Goal: Information Seeking & Learning: Check status

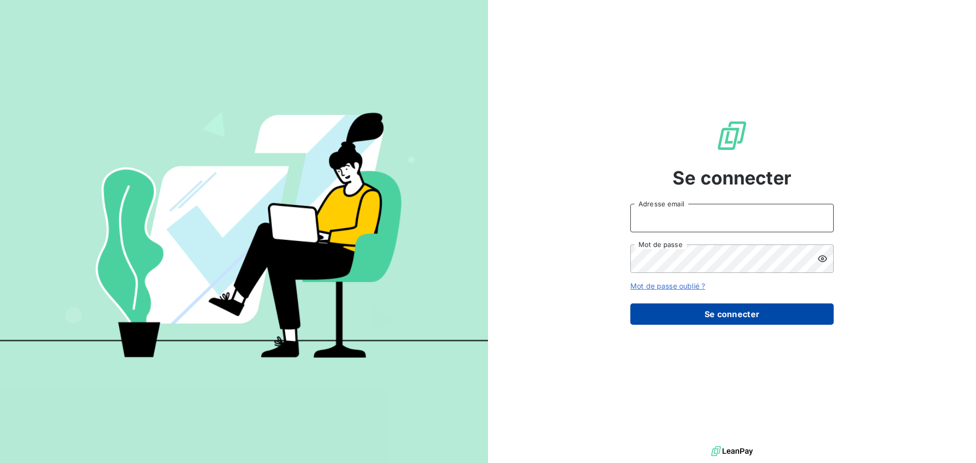
type input "[EMAIL_ADDRESS][PERSON_NAME][DOMAIN_NAME]"
click at [748, 310] on button "Se connecter" at bounding box center [731, 314] width 203 height 21
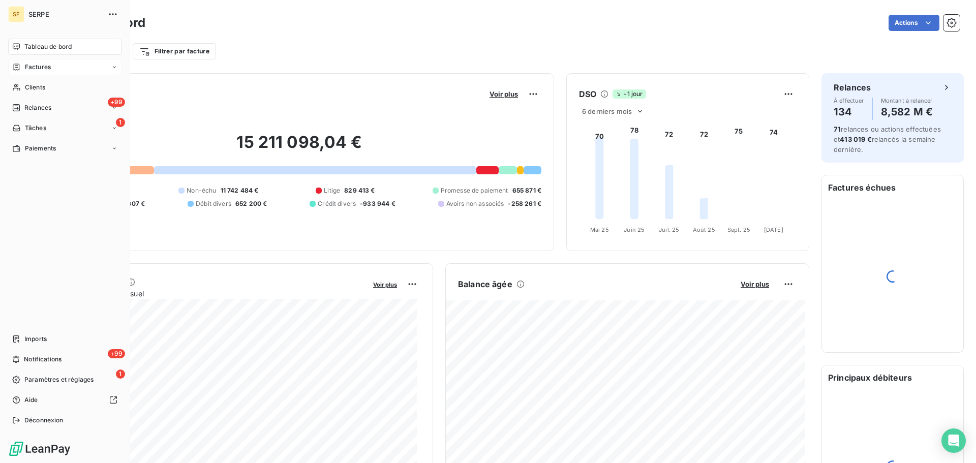
click at [26, 68] on span "Factures" at bounding box center [38, 67] width 26 height 9
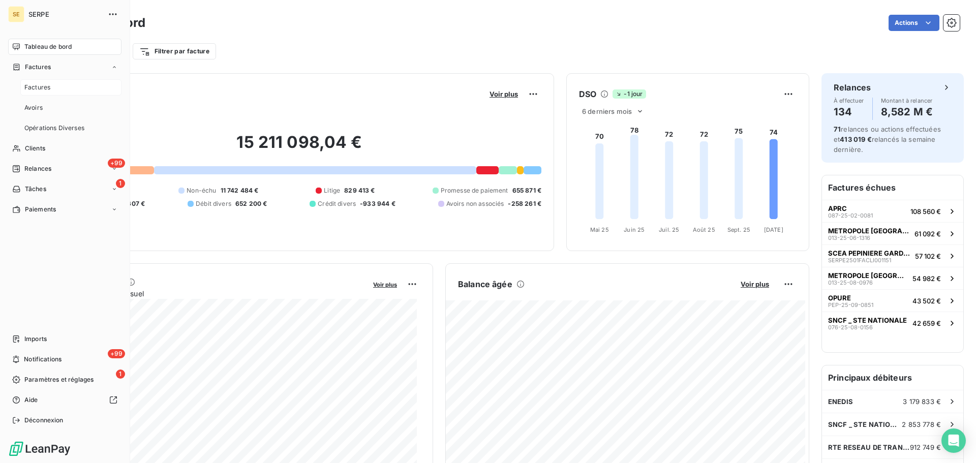
click at [39, 93] on div "Factures" at bounding box center [70, 87] width 101 height 16
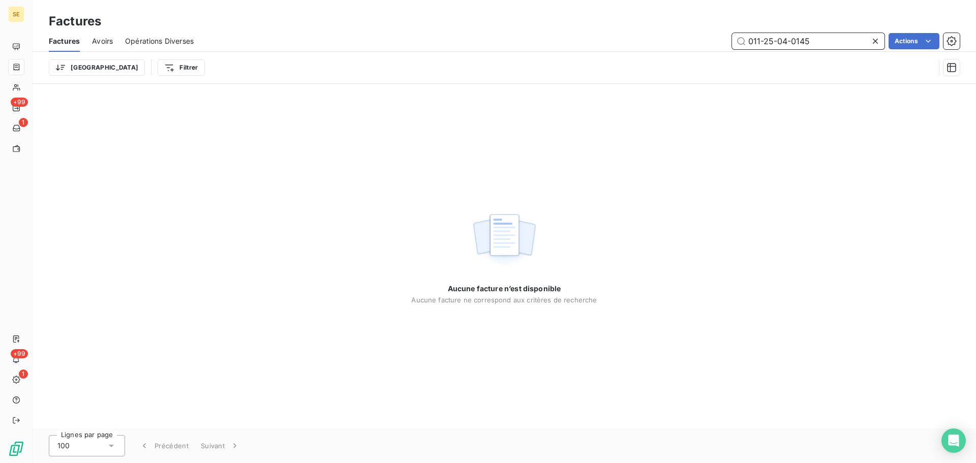
click at [828, 39] on input "011-25-04-0145" at bounding box center [808, 41] width 153 height 16
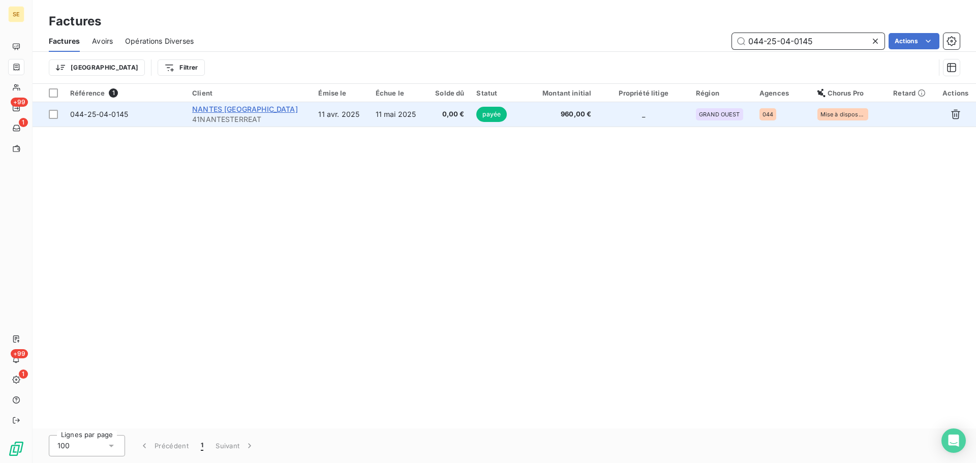
type input "044-25-04-0145"
click at [257, 110] on span "NANTES [GEOGRAPHIC_DATA]" at bounding box center [245, 109] width 106 height 9
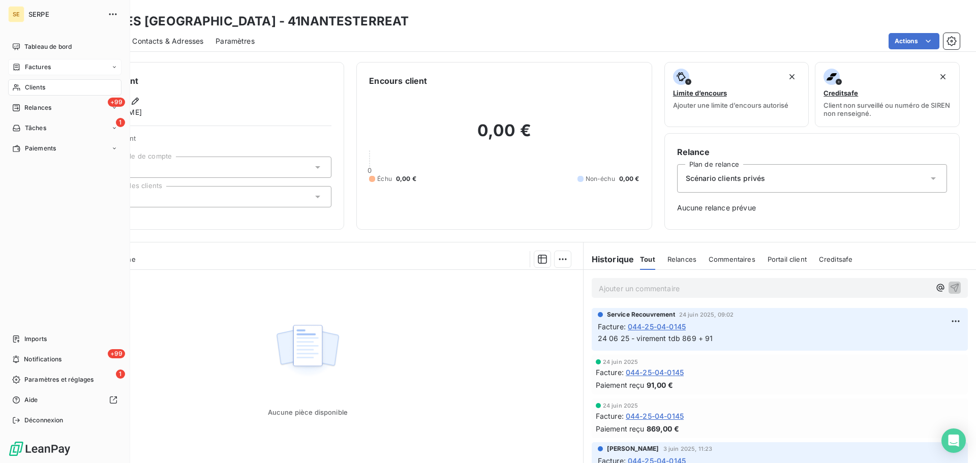
click at [45, 62] on div "Factures" at bounding box center [64, 67] width 113 height 16
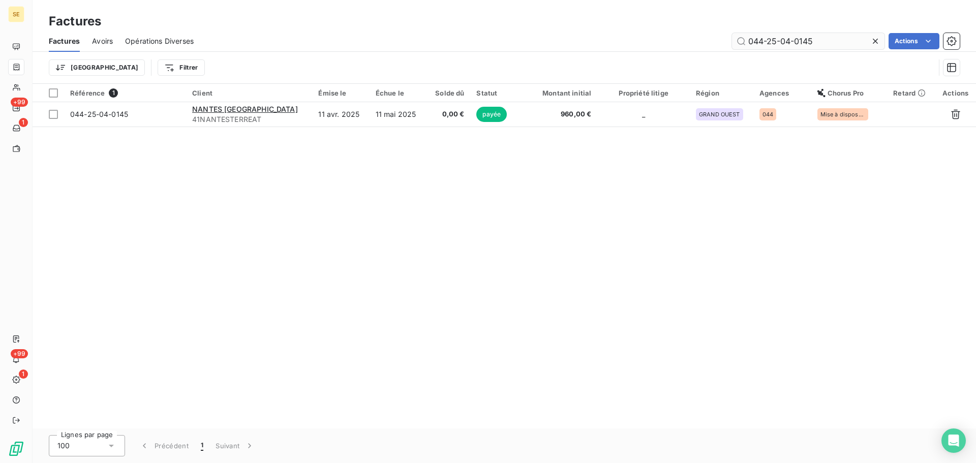
click at [827, 39] on input "044-25-04-0145" at bounding box center [808, 41] width 153 height 16
type input "044-25-06-1291"
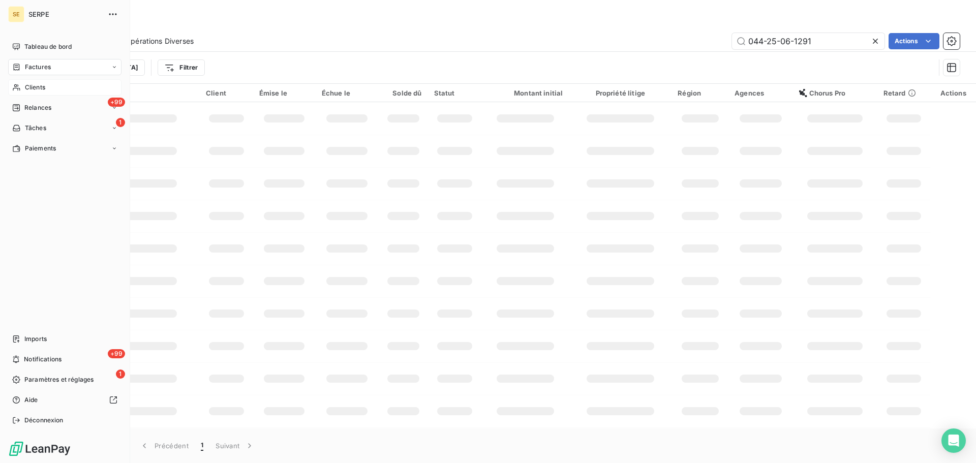
click at [31, 83] on span "Clients" at bounding box center [35, 87] width 20 height 9
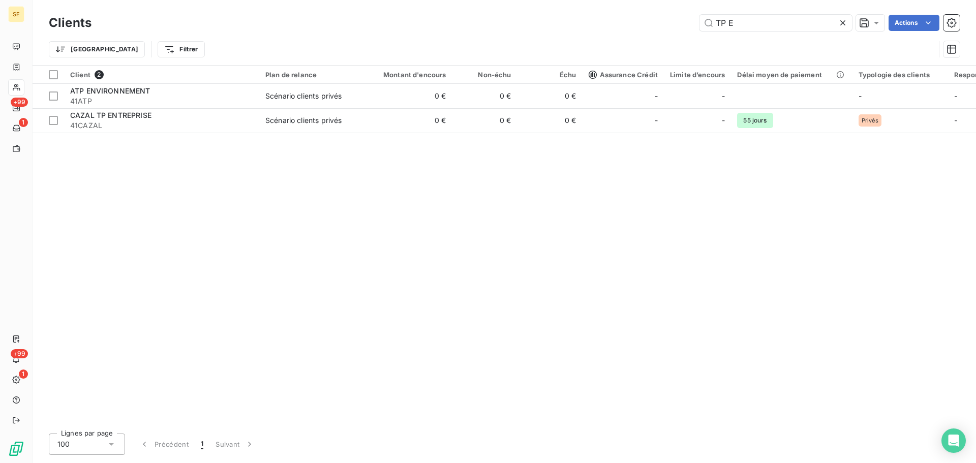
type input "TP E"
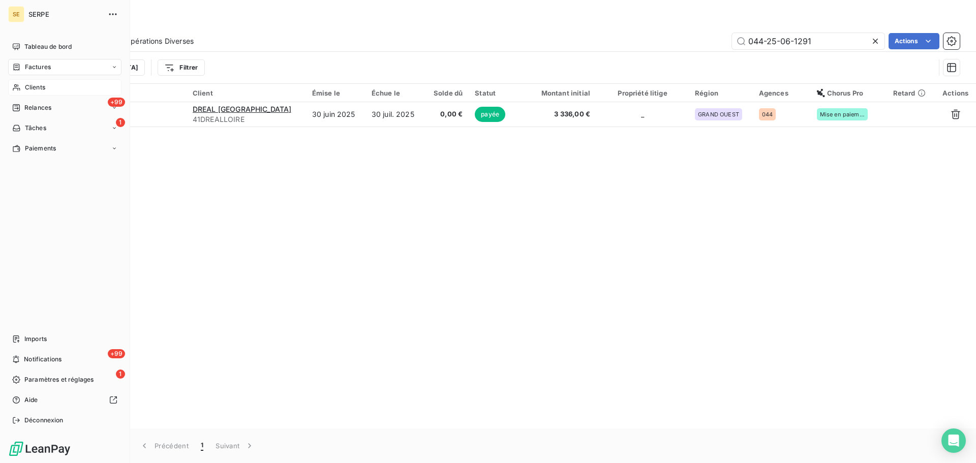
click at [43, 87] on span "Clients" at bounding box center [35, 87] width 20 height 9
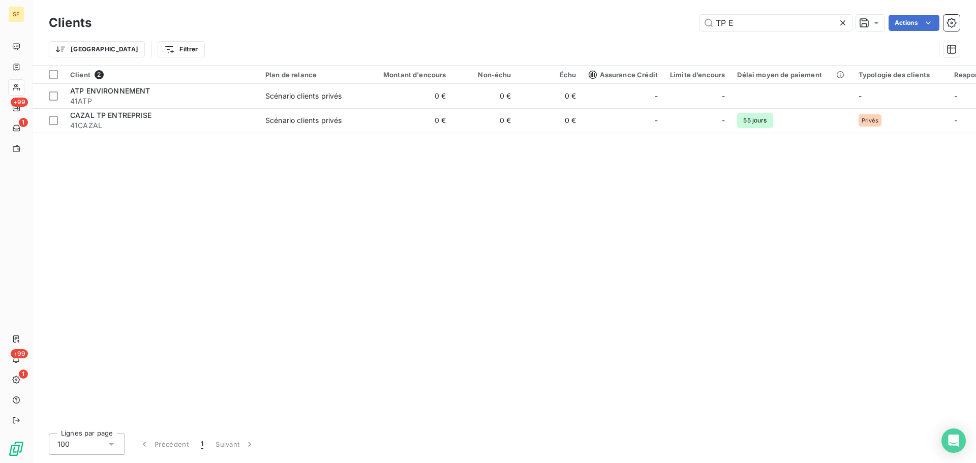
drag, startPoint x: 738, startPoint y: 26, endPoint x: 695, endPoint y: 24, distance: 42.7
click at [695, 24] on div "TP E Actions" at bounding box center [532, 23] width 856 height 16
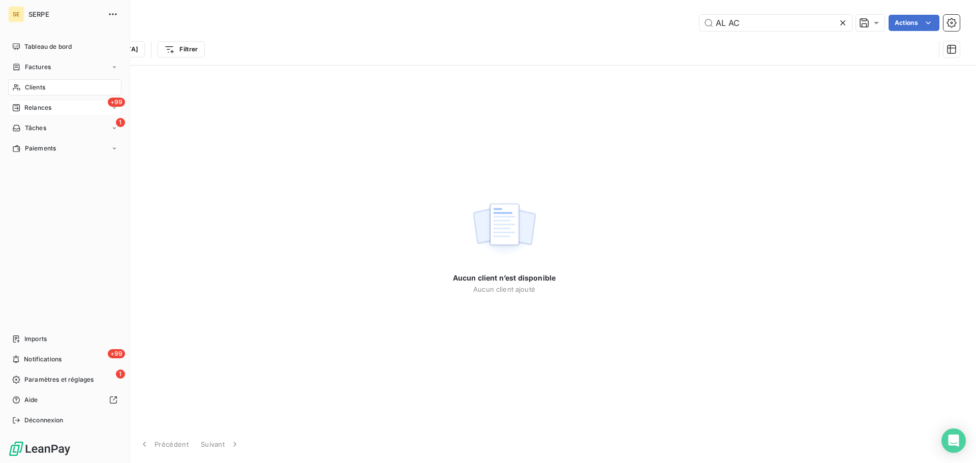
type input "AL AC"
click at [58, 110] on div "+99 Relances" at bounding box center [64, 108] width 113 height 16
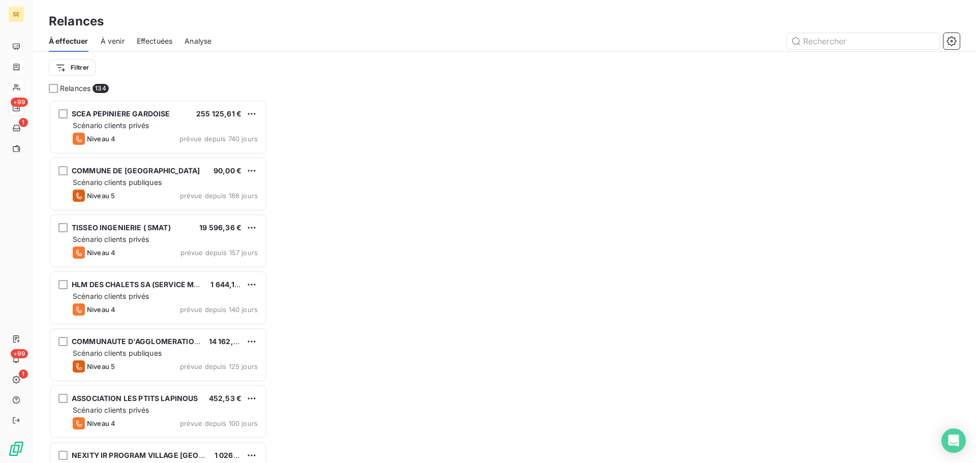
scroll to position [356, 211]
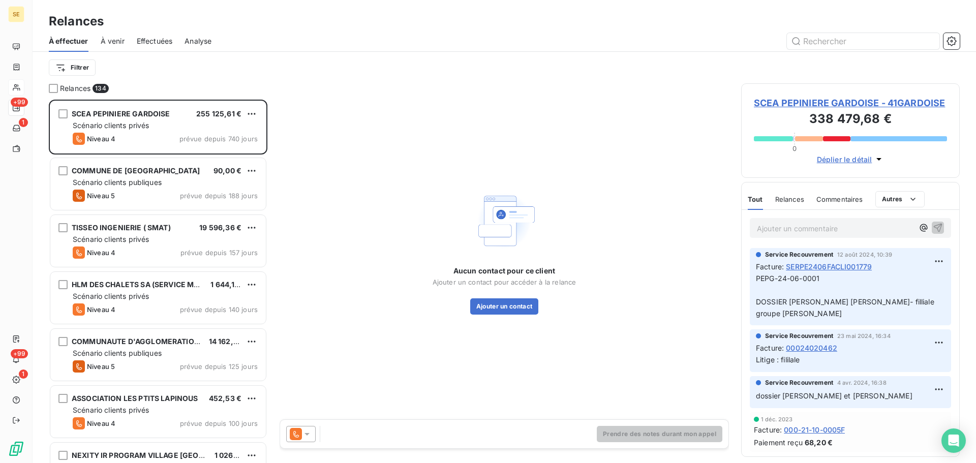
click at [163, 40] on span "Effectuées" at bounding box center [155, 41] width 36 height 10
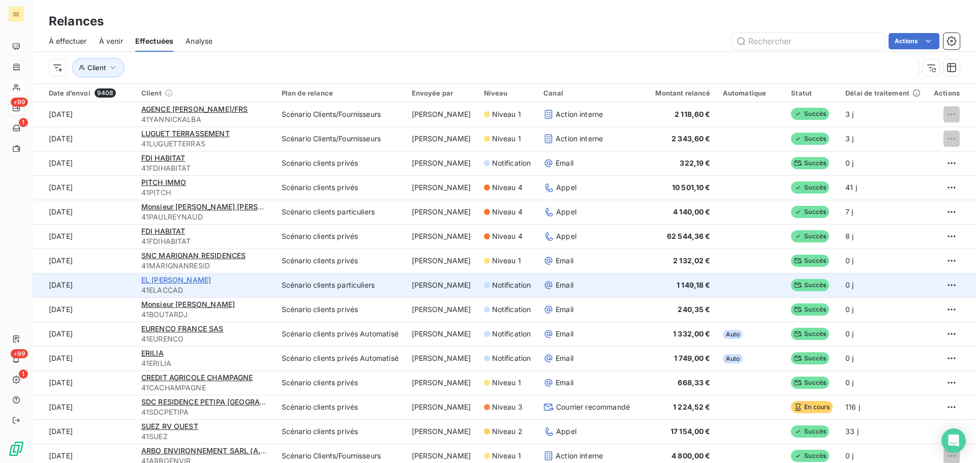
click at [179, 280] on span "EL [PERSON_NAME]" at bounding box center [176, 280] width 70 height 9
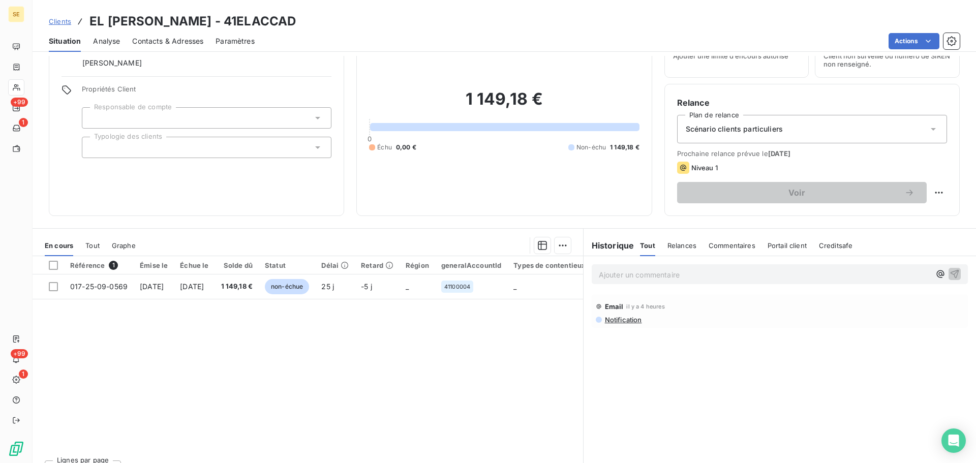
scroll to position [69, 0]
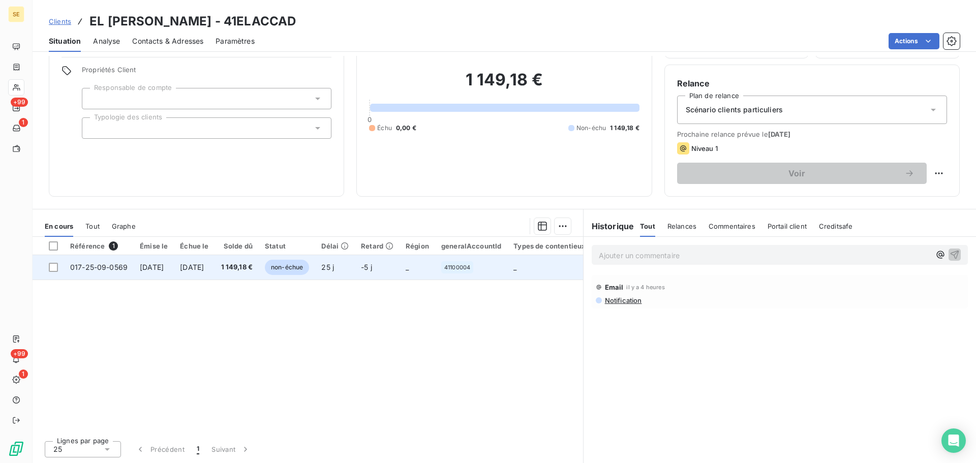
click at [204, 267] on span "[DATE]" at bounding box center [192, 267] width 24 height 9
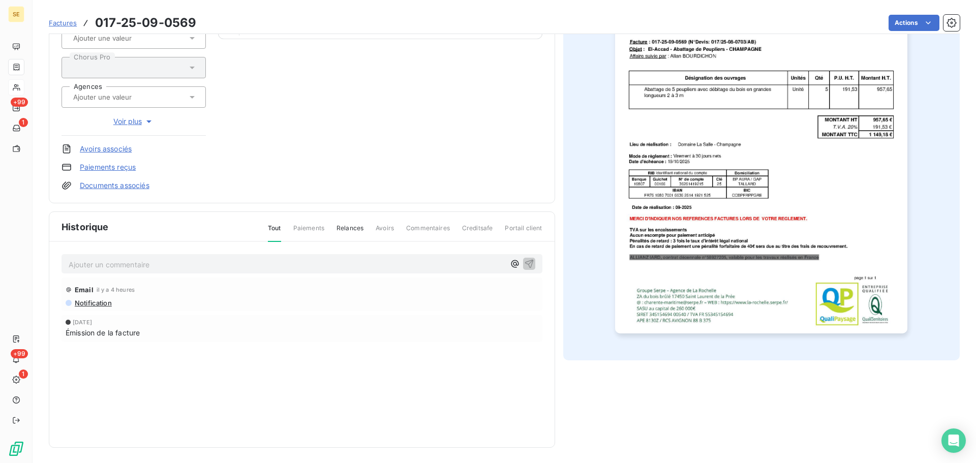
scroll to position [148, 0]
click at [148, 266] on p "Ajouter un commentaire ﻿" at bounding box center [287, 263] width 436 height 13
click at [266, 274] on div "14 10 25 - Retour suite notification de ce jour - Email il y a 4 heures Notific…" at bounding box center [301, 311] width 505 height 140
click at [268, 264] on p "14 10 25 - Retour suite notification de ce jour -" at bounding box center [287, 263] width 436 height 12
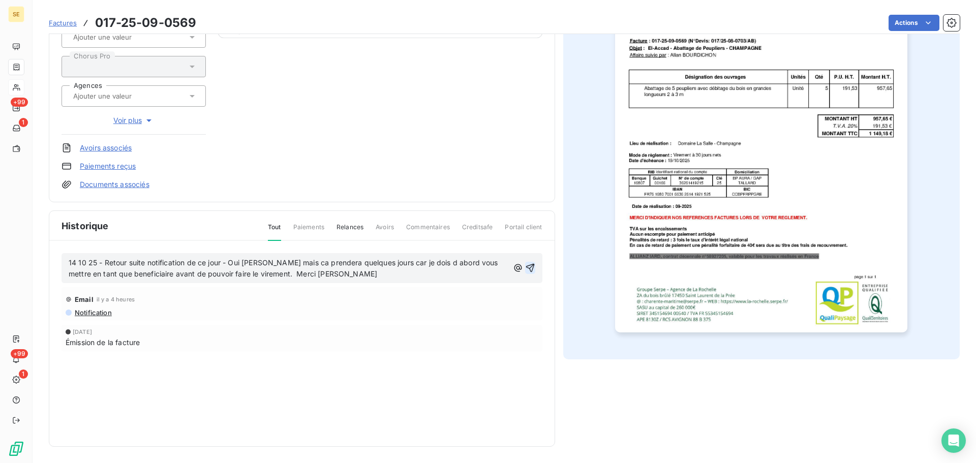
click at [526, 266] on icon "button" at bounding box center [530, 268] width 10 height 10
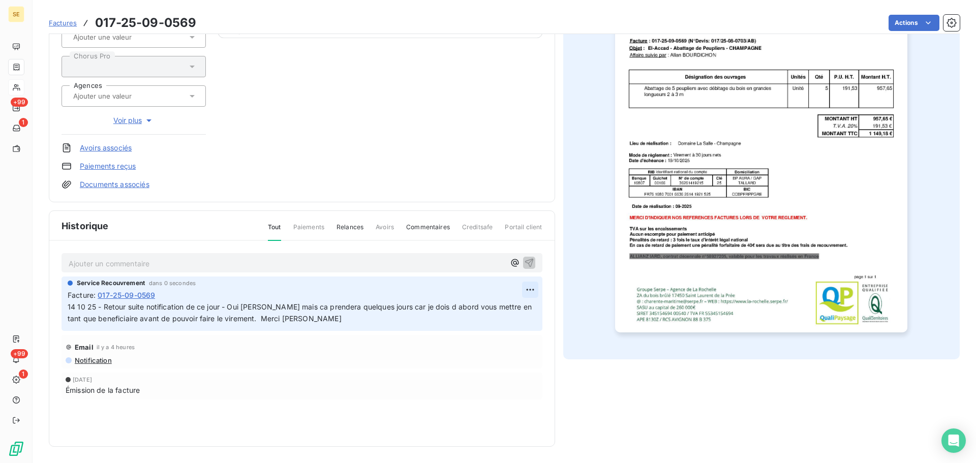
click at [526, 288] on html "SE +99 1 +99 1 Factures 017-25-09-0569 Actions EL [PERSON_NAME] 41ELACCAD Monta…" at bounding box center [488, 231] width 976 height 463
click at [507, 307] on div "Editer" at bounding box center [501, 312] width 57 height 16
click at [326, 308] on span "14 10 25 - Retour suite notification de ce jour - Oui [PERSON_NAME] mais ca pre…" at bounding box center [296, 313] width 456 height 20
click at [118, 321] on span "14 10 25 - Retour suite notification de ce jour - Oui [PERSON_NAME] mais ca pre…" at bounding box center [294, 313] width 452 height 20
click at [533, 310] on div "Service Recouvrement il y a 4 secondes Facture : 017-25-09-0569 14 10 25 - Reto…" at bounding box center [302, 304] width 481 height 54
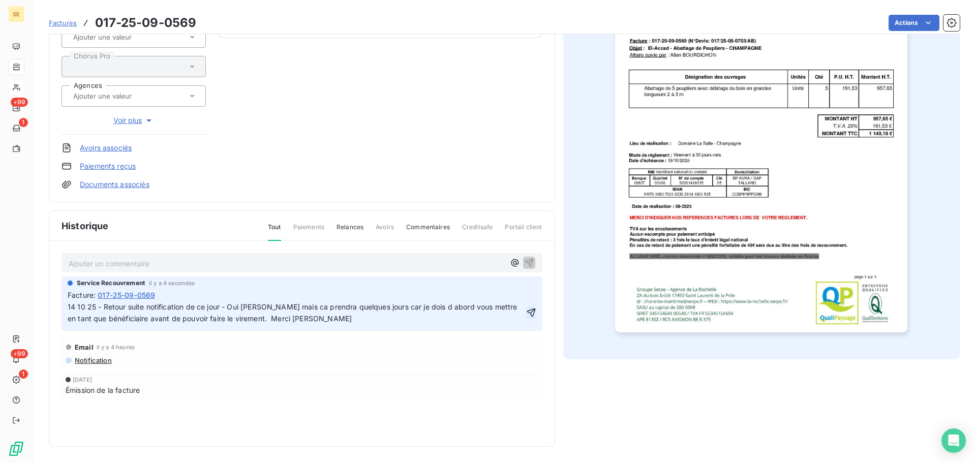
click at [530, 313] on icon "button" at bounding box center [531, 313] width 9 height 9
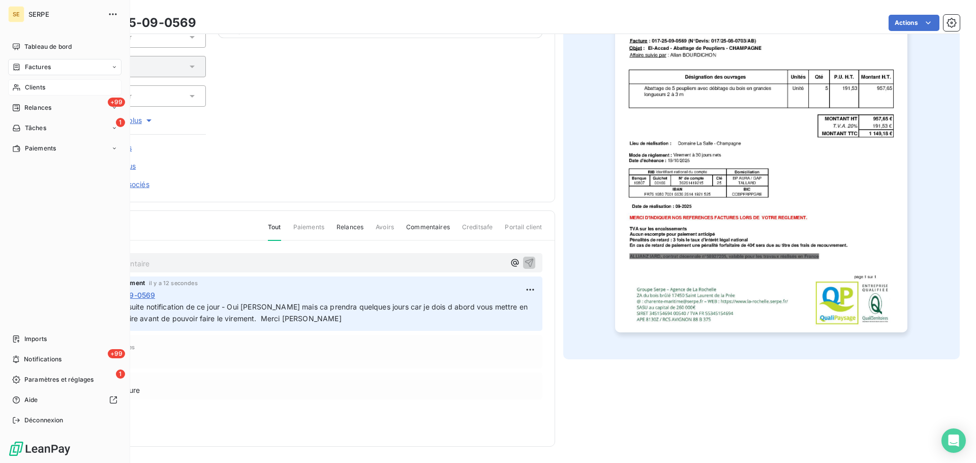
click at [43, 70] on span "Factures" at bounding box center [38, 67] width 26 height 9
click at [32, 84] on span "Clients" at bounding box center [35, 87] width 20 height 9
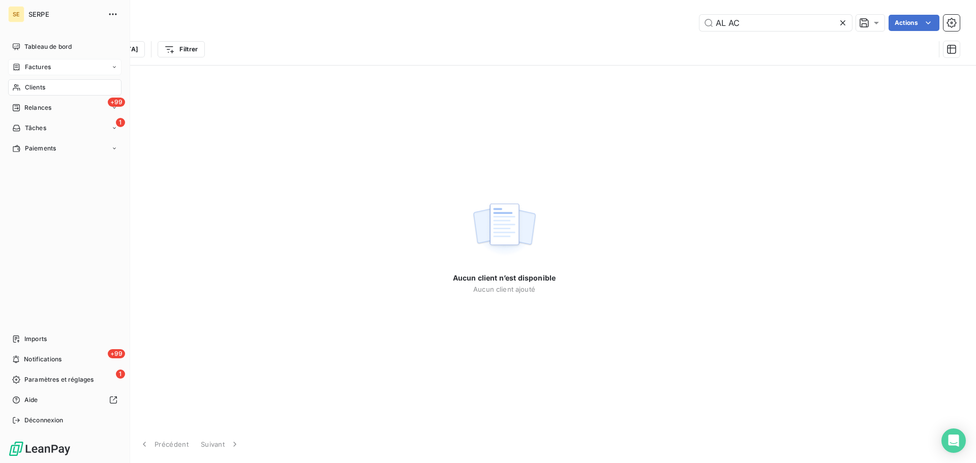
click at [36, 67] on span "Factures" at bounding box center [38, 67] width 26 height 9
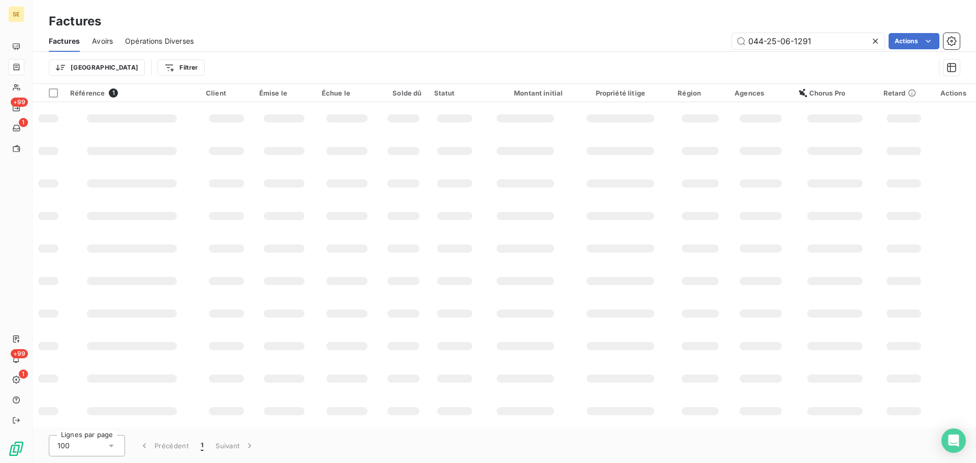
drag, startPoint x: 833, startPoint y: 45, endPoint x: 694, endPoint y: 41, distance: 139.9
click at [694, 41] on div "044-25-06-1291 Actions" at bounding box center [583, 41] width 754 height 16
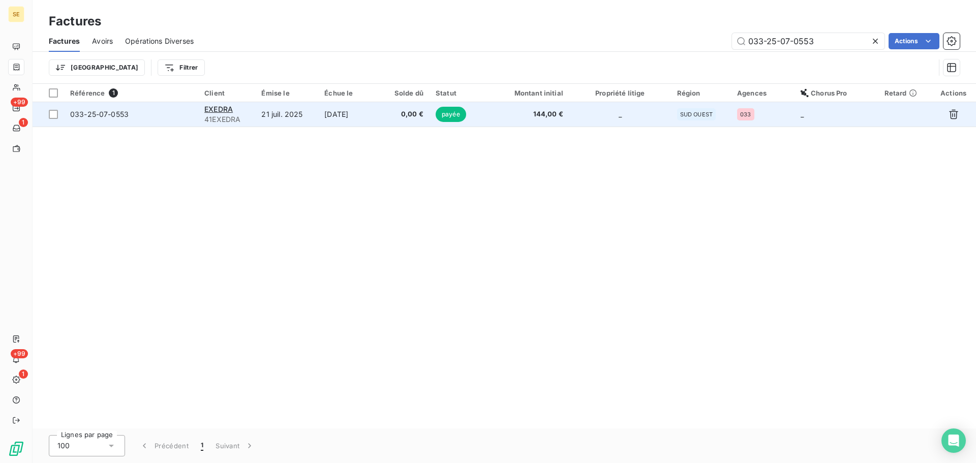
type input "033-25-07-0553"
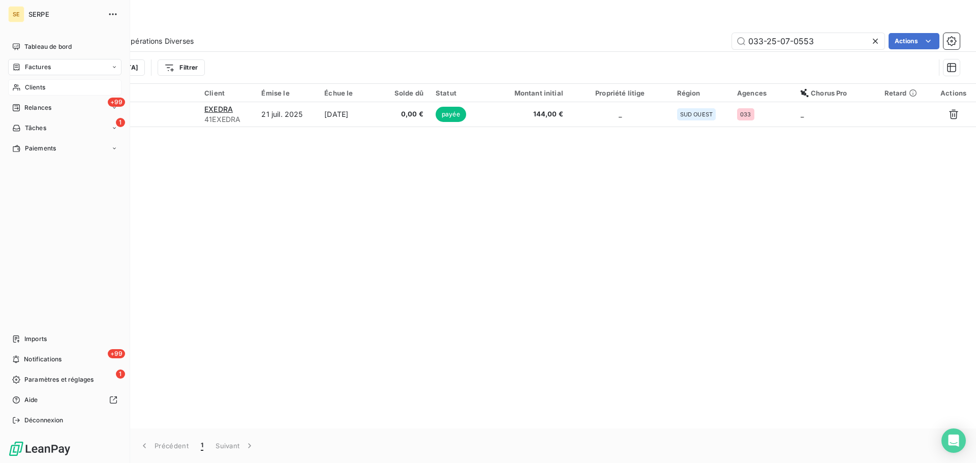
click at [23, 84] on div "Clients" at bounding box center [64, 87] width 113 height 16
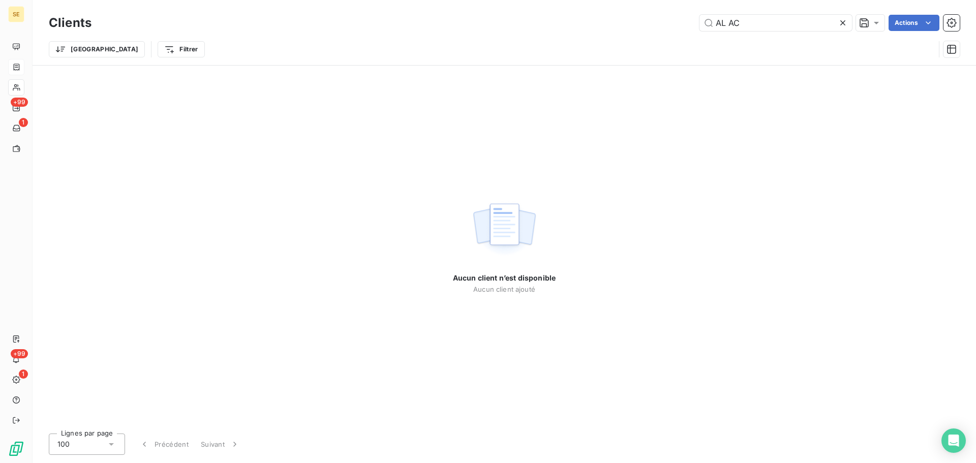
drag, startPoint x: 750, startPoint y: 20, endPoint x: 665, endPoint y: 35, distance: 86.8
click at [667, 35] on div "Clients AL AC Actions Trier Filtrer" at bounding box center [504, 38] width 911 height 53
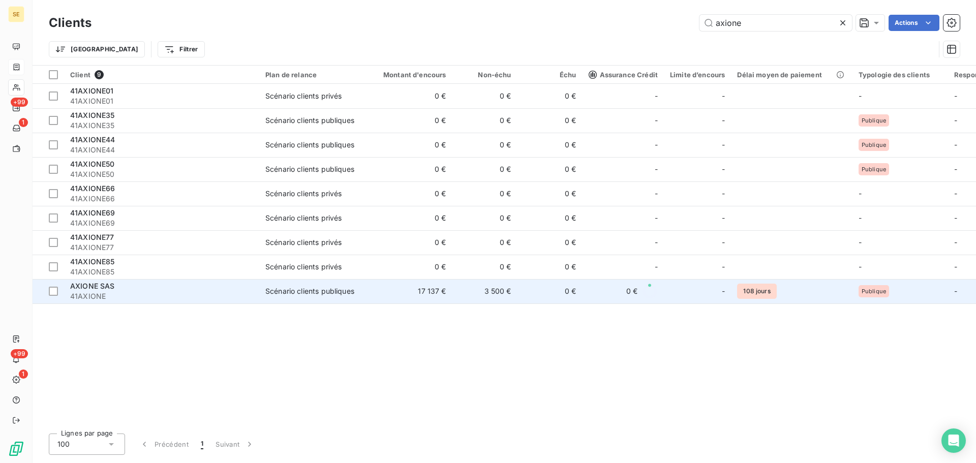
type input "axione"
click at [380, 302] on td "17 137 €" at bounding box center [408, 291] width 87 height 24
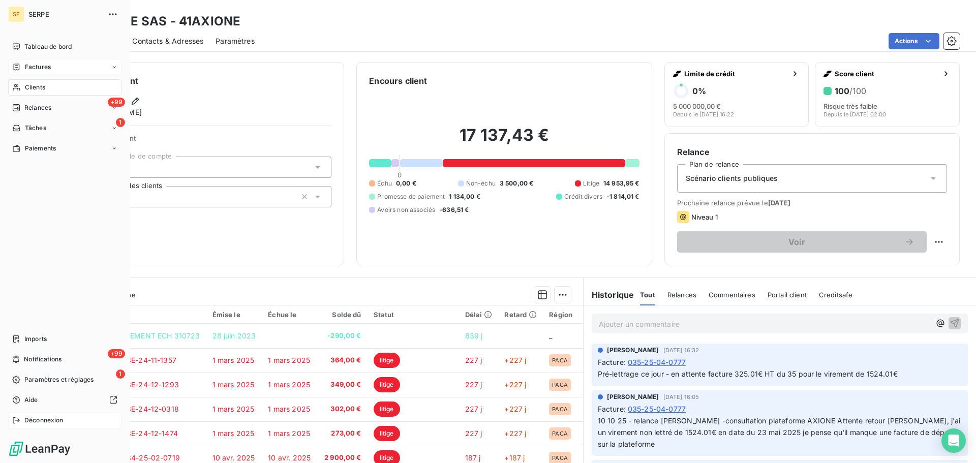
click at [34, 425] on span "Déconnexion" at bounding box center [43, 420] width 39 height 9
